Goal: Task Accomplishment & Management: Manage account settings

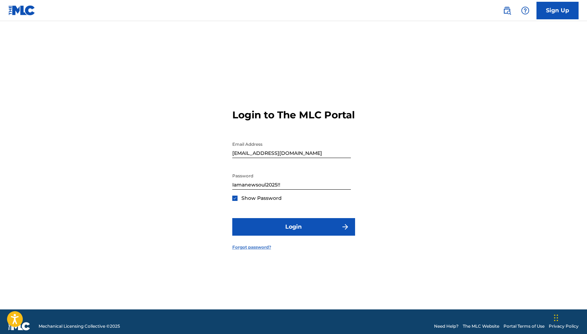
click at [258, 250] on link "Forgot password?" at bounding box center [251, 247] width 39 height 6
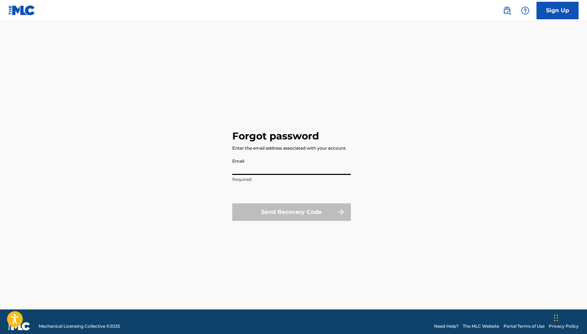
drag, startPoint x: 294, startPoint y: 168, endPoint x: 282, endPoint y: 172, distance: 12.4
click at [282, 172] on input "Email" at bounding box center [291, 165] width 119 height 20
type input "[EMAIL_ADDRESS][DOMAIN_NAME]"
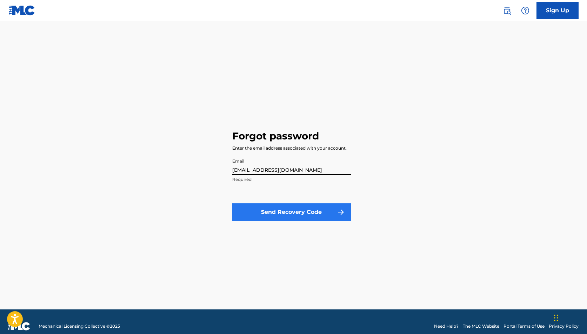
click at [297, 212] on button "Send Recovery Code" at bounding box center [291, 212] width 119 height 18
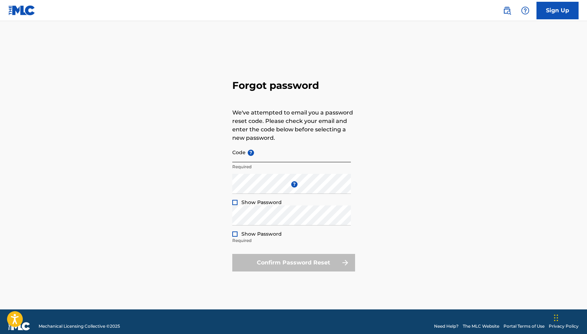
click at [282, 155] on input "Code ?" at bounding box center [291, 152] width 119 height 20
paste input "FP_312806bce47c3dec43103930da9c"
type input "FP_312806bce47c3dec43103930da9c"
click at [236, 200] on div at bounding box center [234, 202] width 5 height 5
click at [286, 228] on div "Repeat the password Show Password Required" at bounding box center [291, 221] width 119 height 32
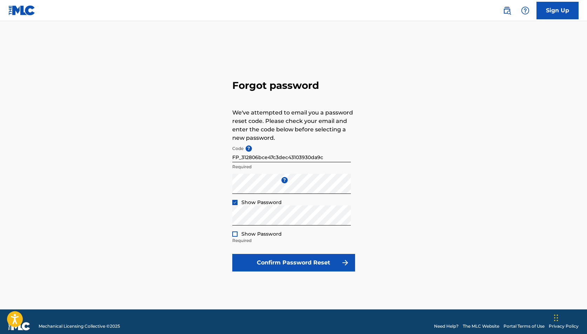
click at [238, 233] on div "Show Password" at bounding box center [257, 233] width 50 height 7
click at [234, 236] on div at bounding box center [234, 233] width 5 height 5
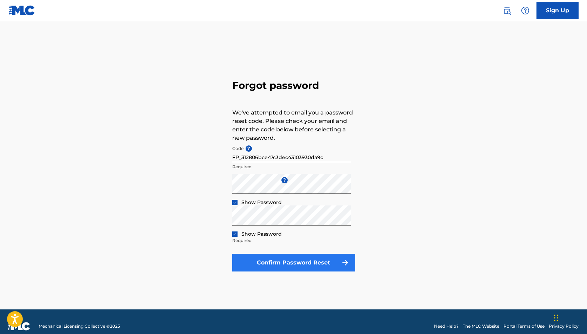
click at [288, 263] on button "Confirm Password Reset" at bounding box center [293, 263] width 123 height 18
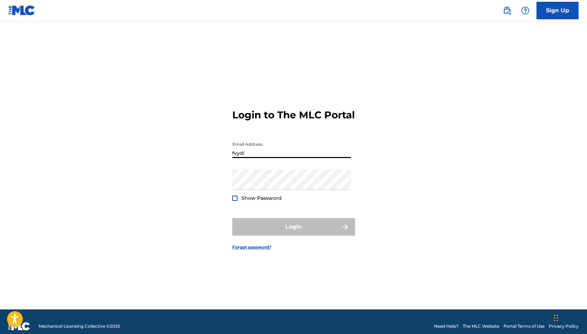
type input "[EMAIL_ADDRESS][DOMAIN_NAME]"
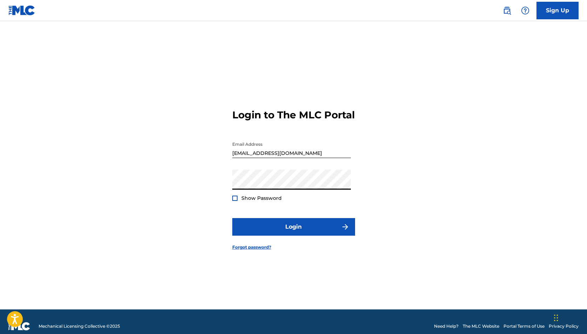
click at [240, 202] on div "Show Password" at bounding box center [257, 198] width 50 height 7
click at [238, 202] on div "Show Password" at bounding box center [257, 198] width 50 height 7
click at [235, 201] on div at bounding box center [234, 198] width 5 height 5
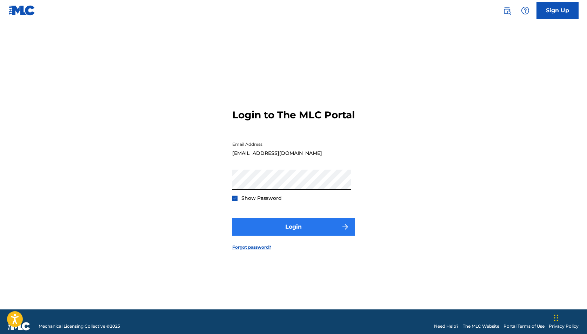
click at [289, 226] on button "Login" at bounding box center [293, 227] width 123 height 18
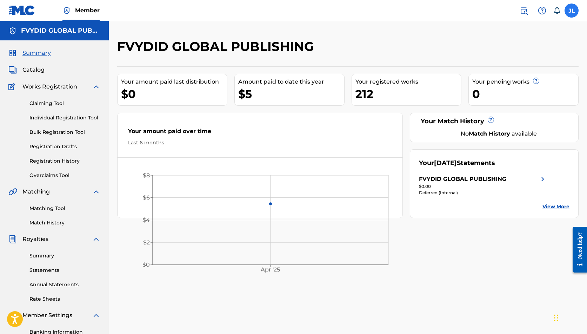
click at [565, 9] on label at bounding box center [572, 11] width 14 height 14
click at [572, 11] on input "[PERSON_NAME] [EMAIL_ADDRESS][DOMAIN_NAME] Notification Preferences Profile Log…" at bounding box center [572, 11] width 0 height 0
click at [378, 40] on div "FVYDID GLOBAL PUBLISHING" at bounding box center [295, 49] width 356 height 21
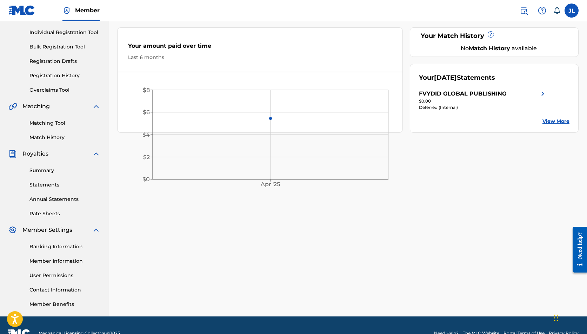
scroll to position [89, 0]
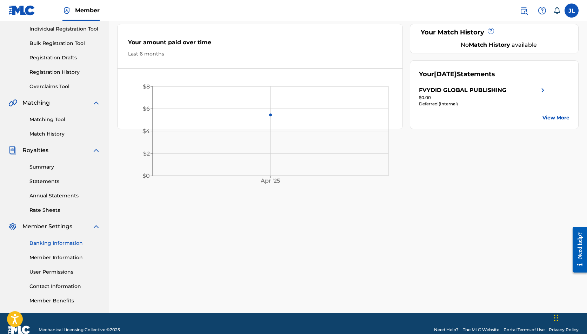
click at [59, 243] on link "Banking Information" at bounding box center [64, 242] width 71 height 7
